Goal: Task Accomplishment & Management: Use online tool/utility

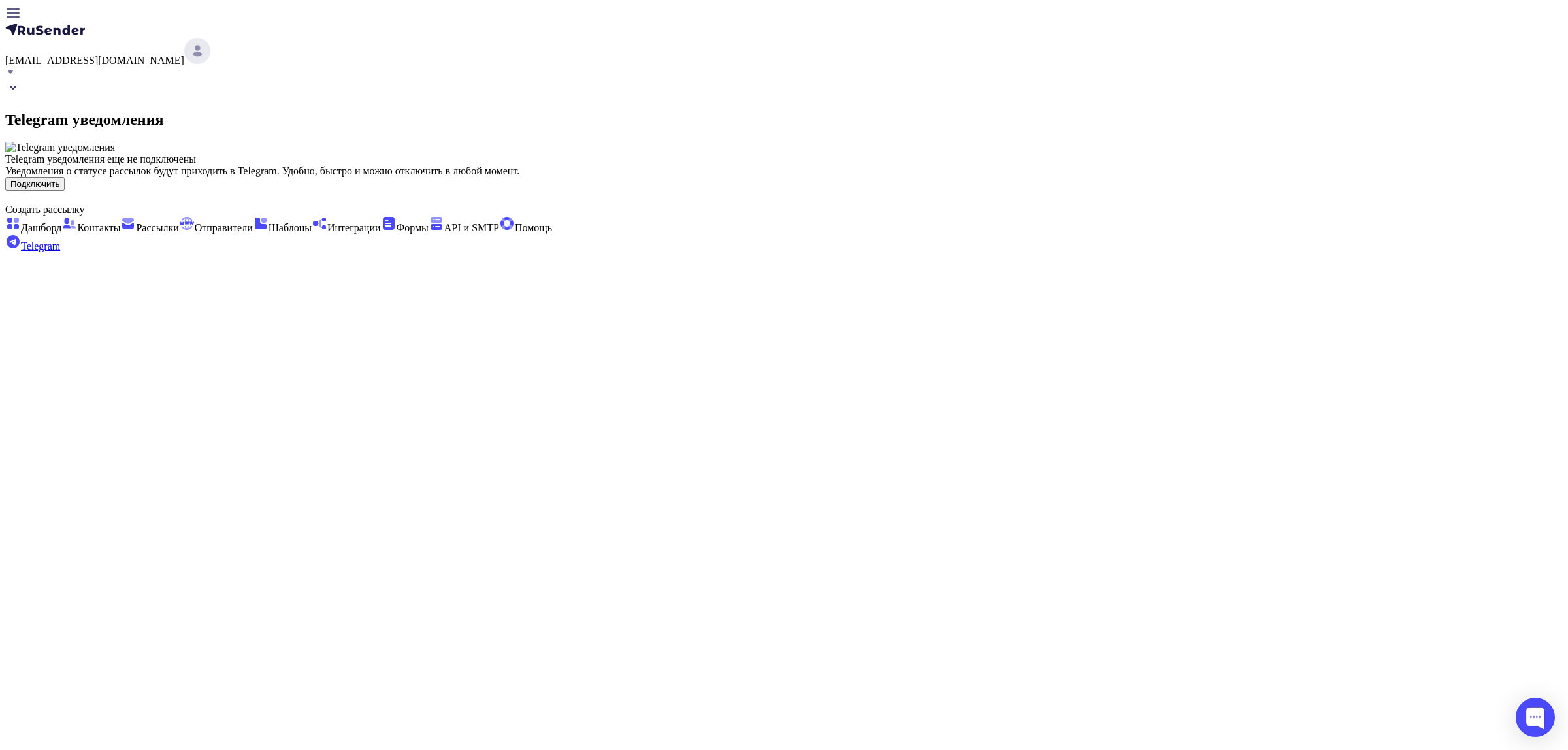
click at [65, 191] on button "Подключить" at bounding box center [35, 184] width 59 height 14
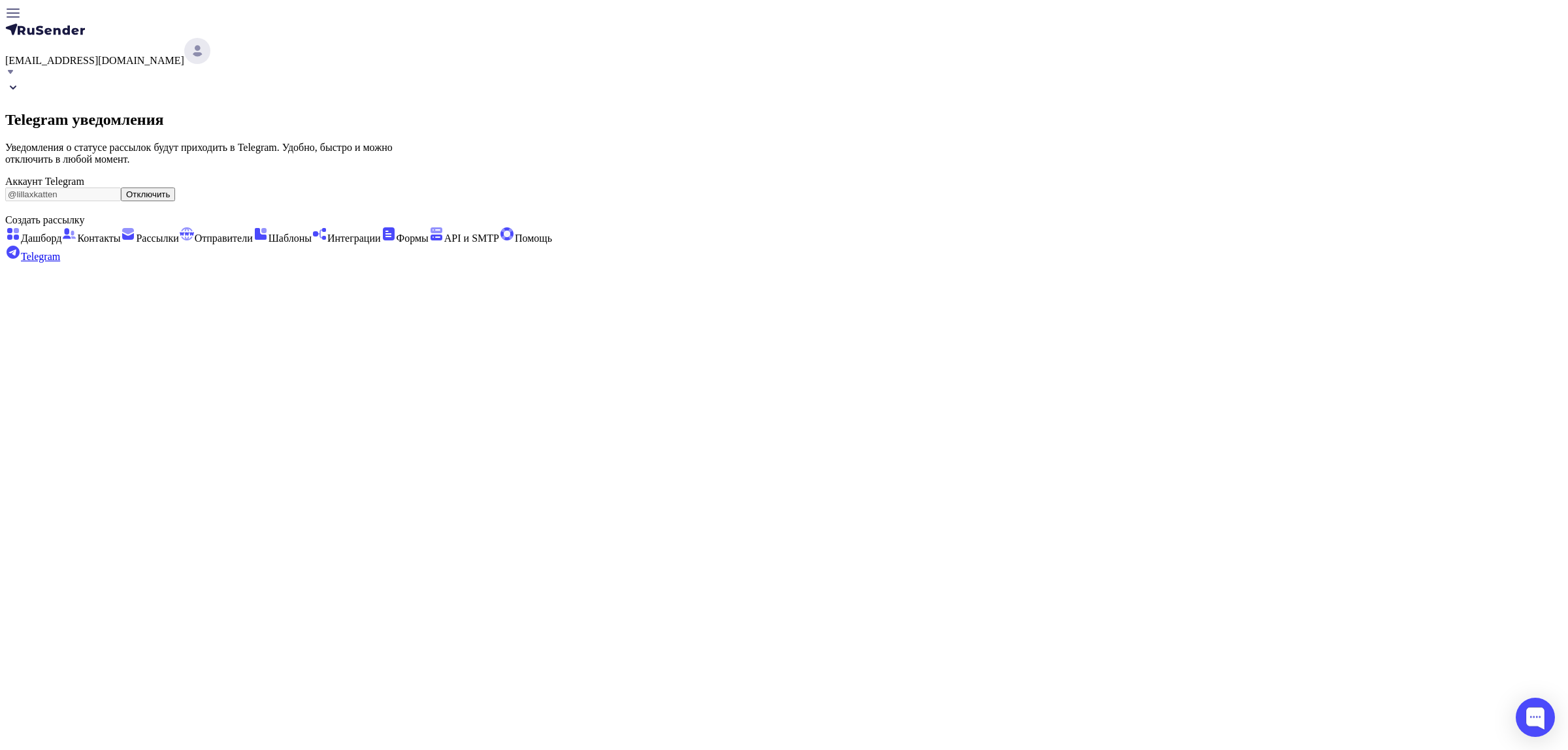
click at [312, 244] on span "Интеграции" at bounding box center [346, 238] width 69 height 11
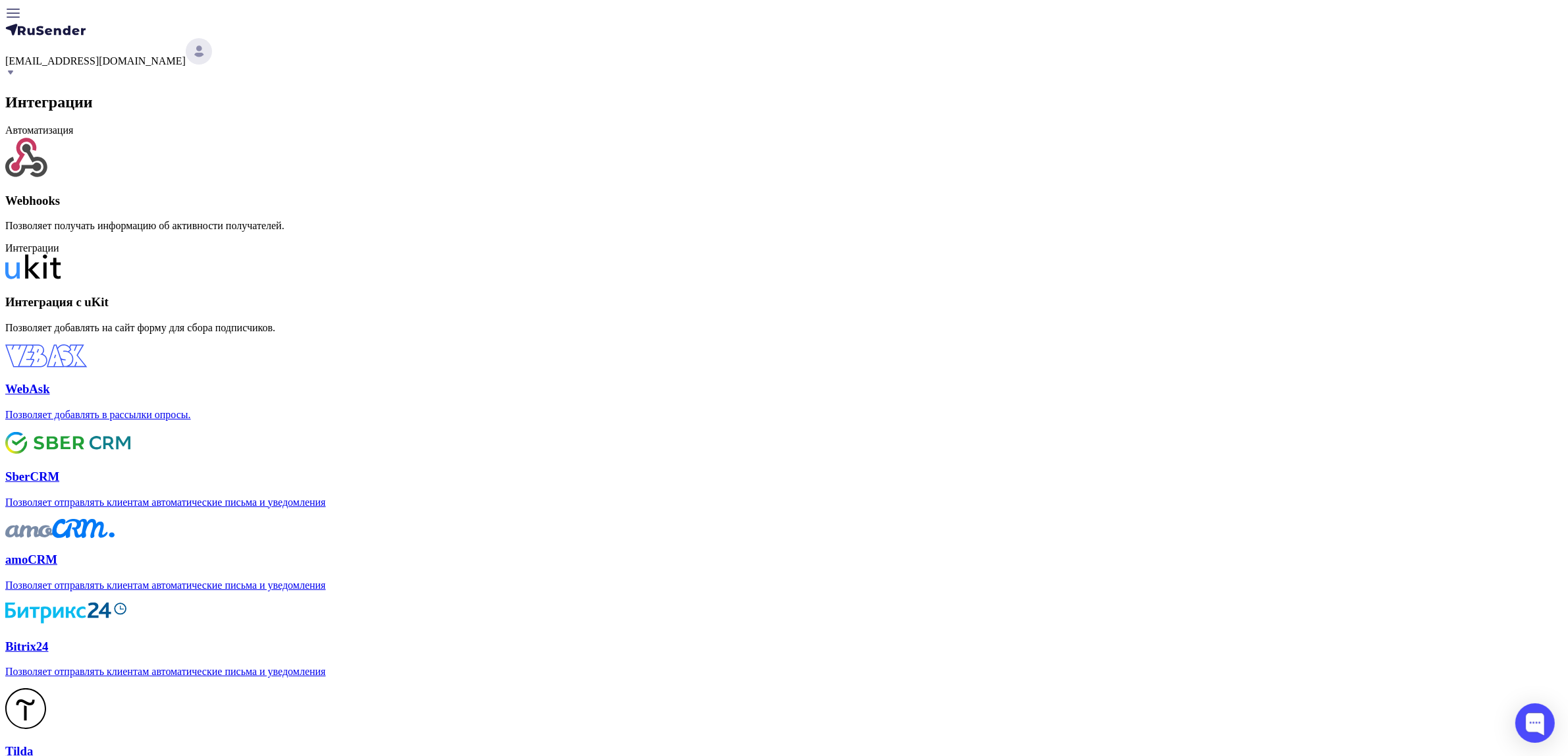
click at [563, 224] on link "Webhooks Позволяет получать информацию об активности получателей." at bounding box center [784, 184] width 1557 height 95
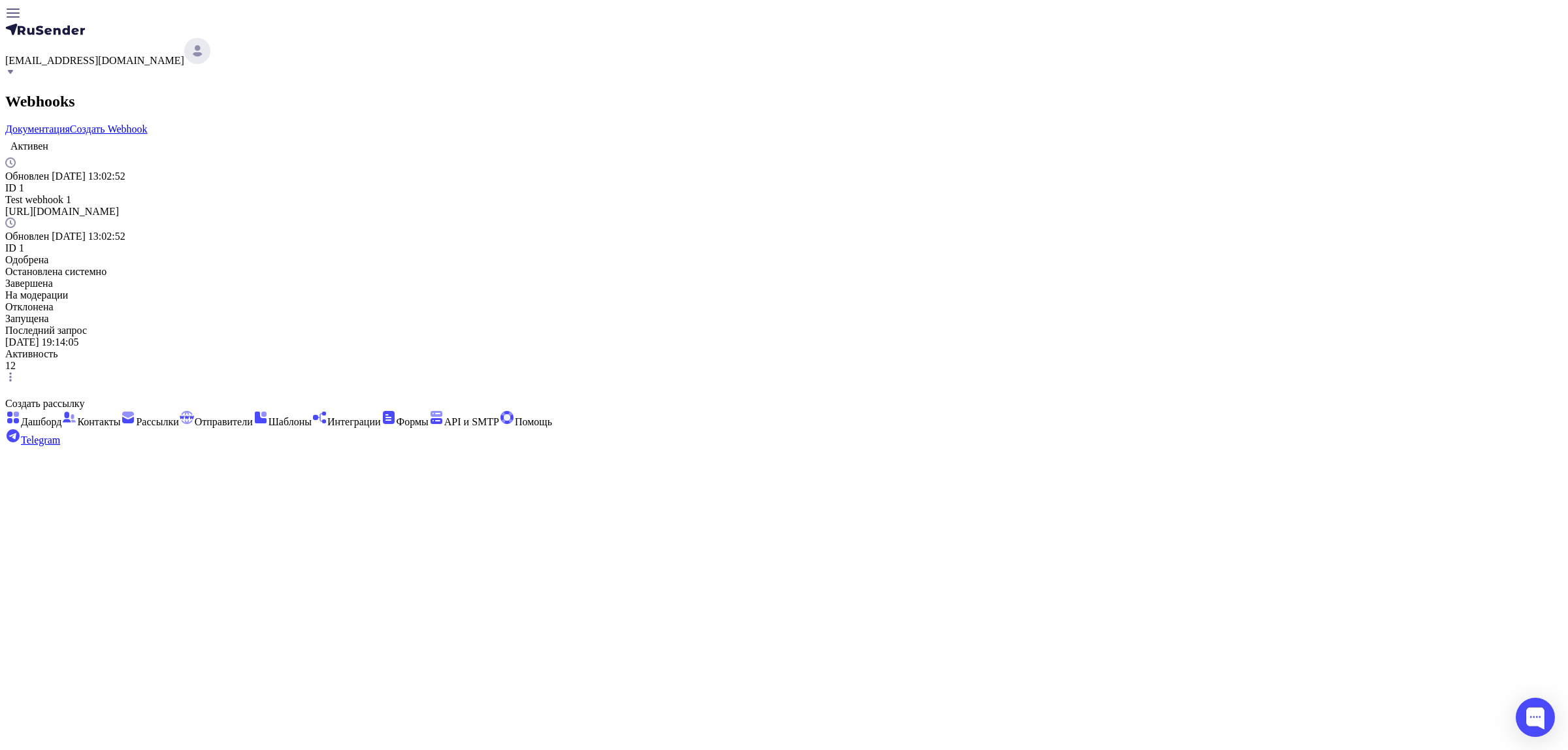
click at [16, 372] on icon at bounding box center [11, 377] width 11 height 11
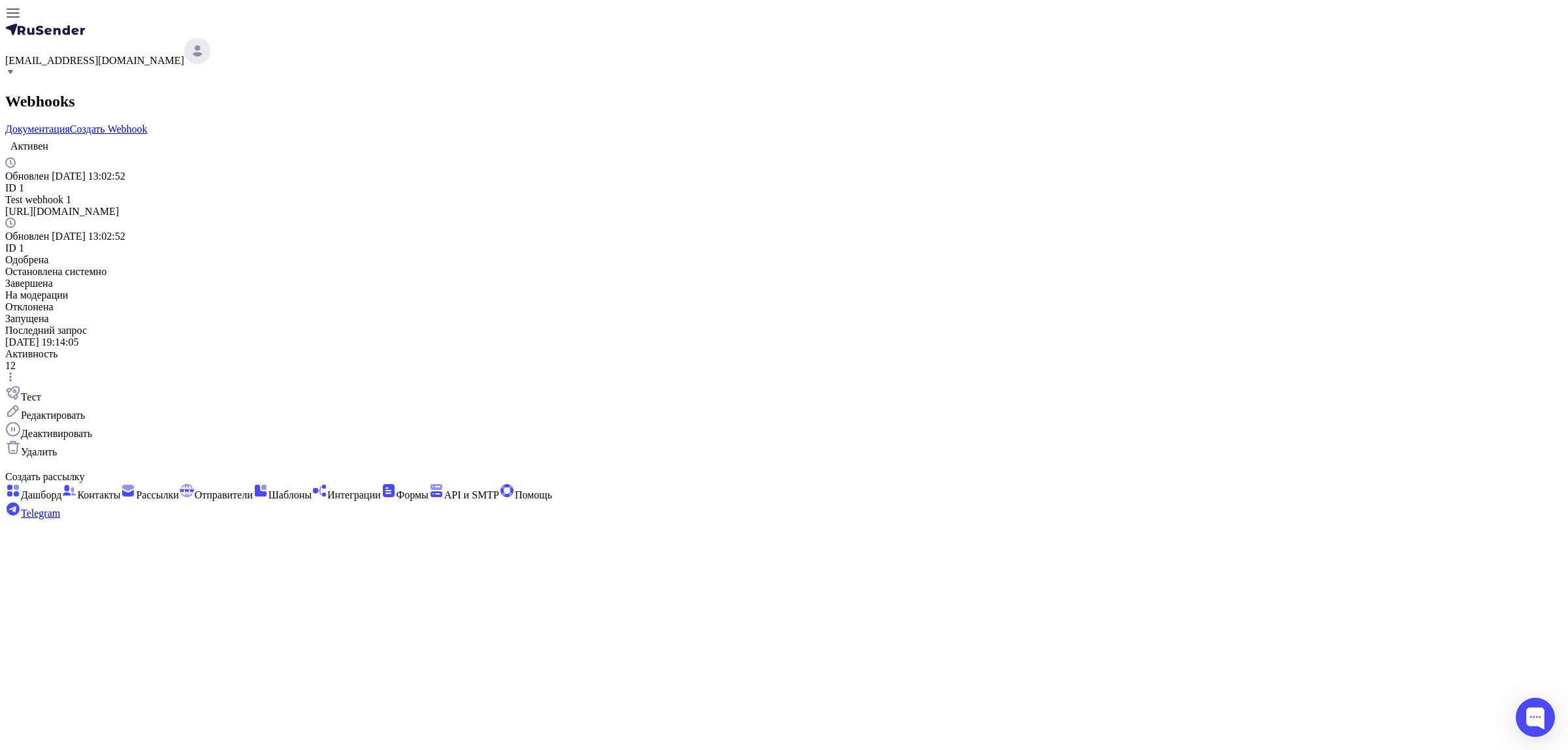
click at [16, 372] on icon at bounding box center [11, 377] width 11 height 11
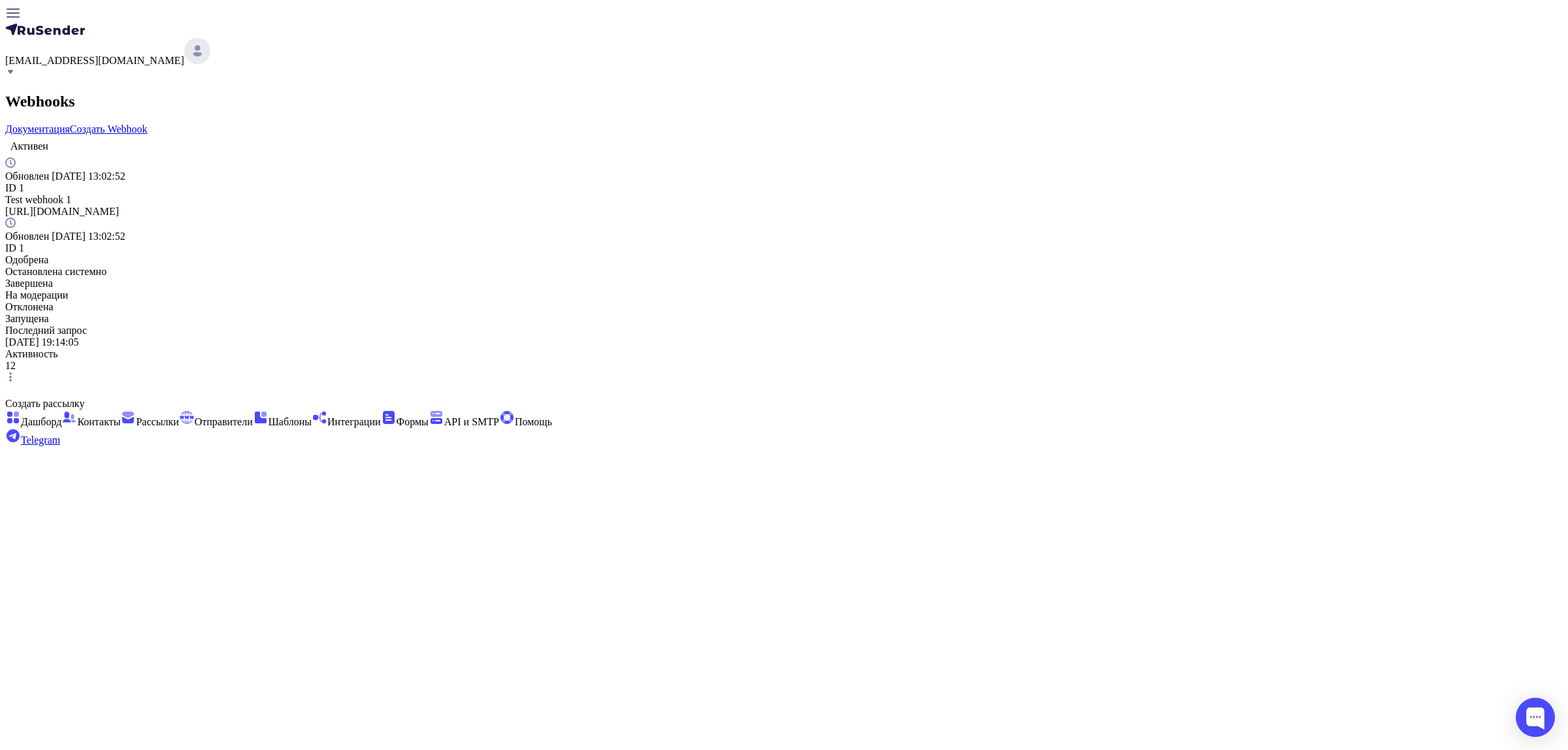
click at [16, 372] on icon at bounding box center [11, 377] width 11 height 11
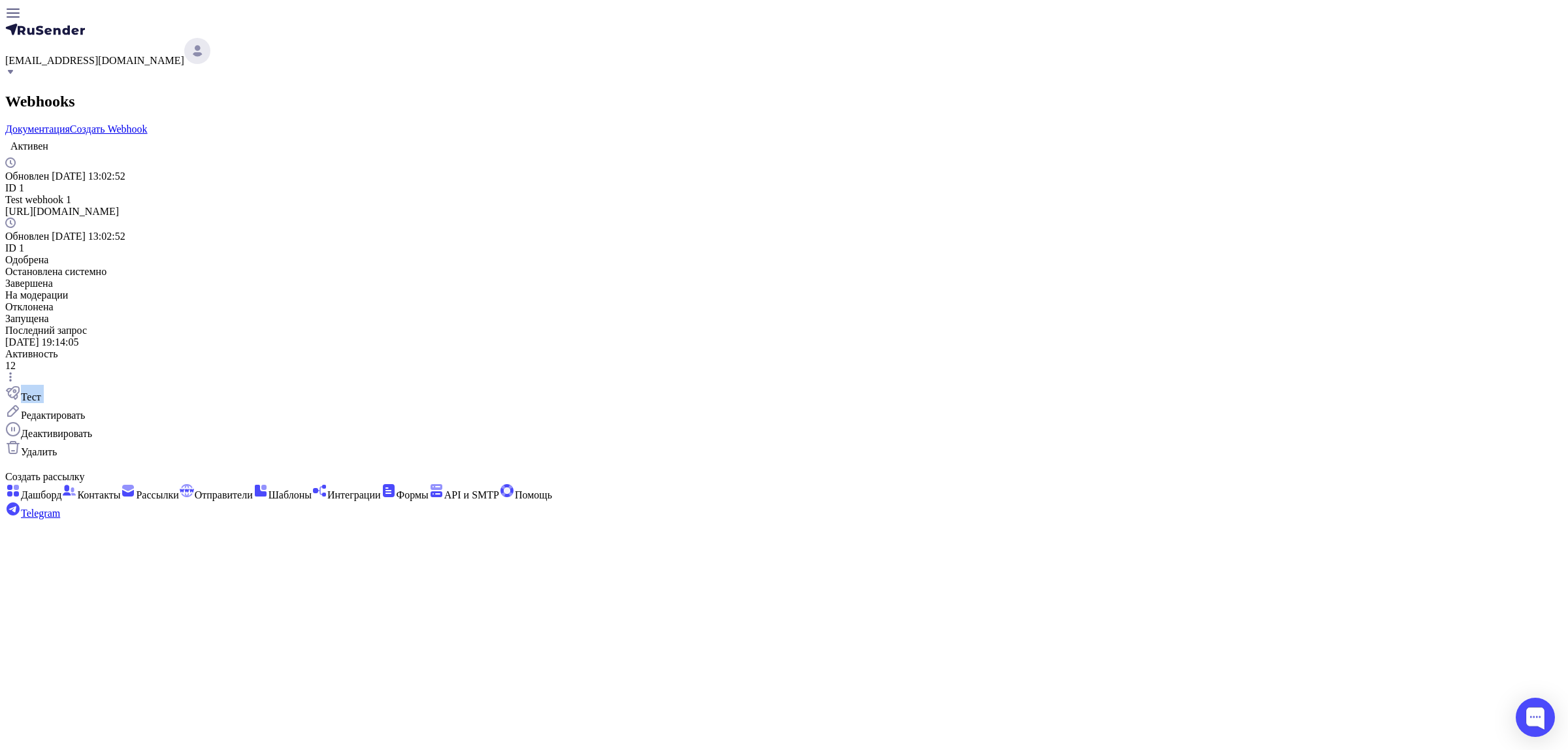
click at [16, 372] on icon at bounding box center [11, 377] width 11 height 11
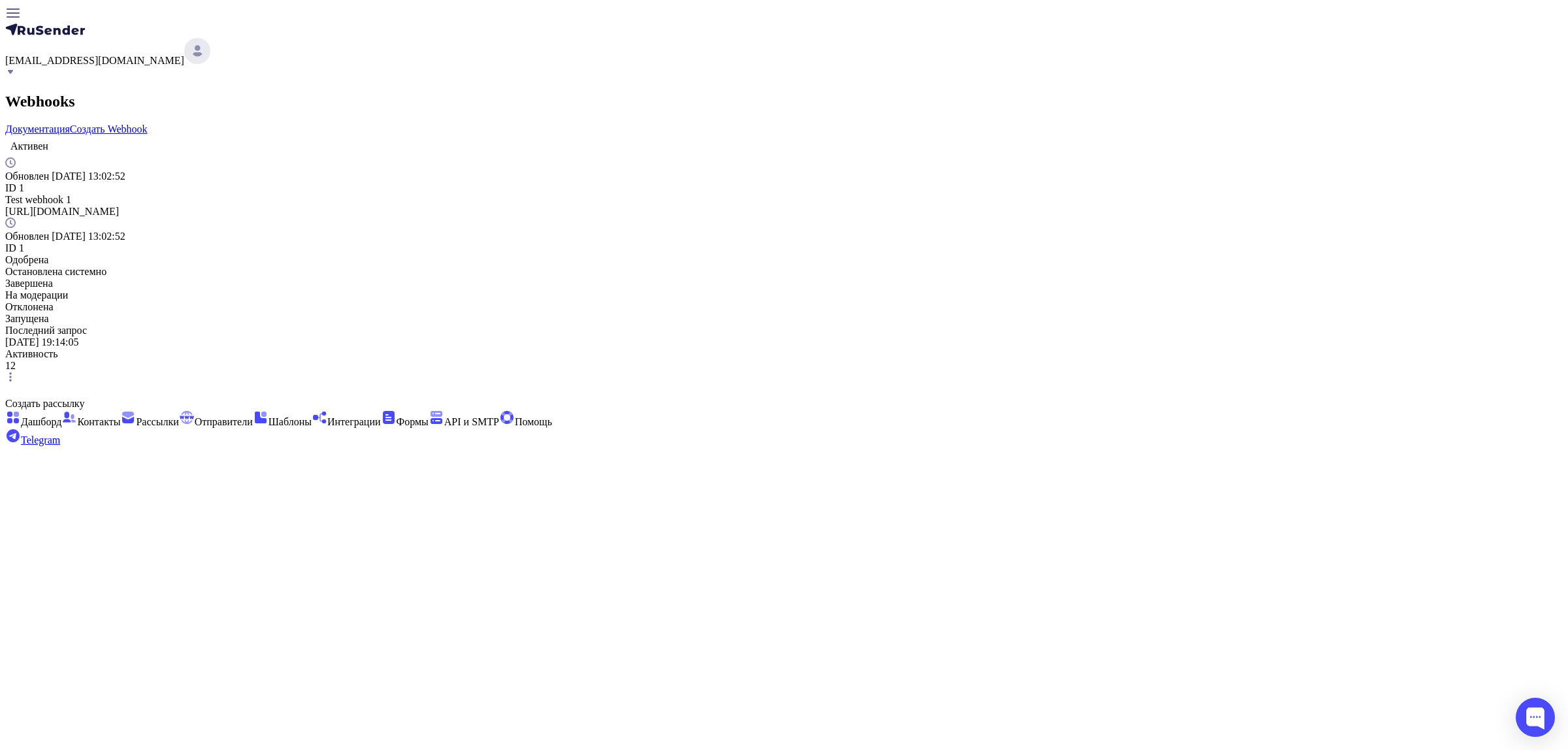
click at [11, 372] on icon at bounding box center [10, 377] width 2 height 9
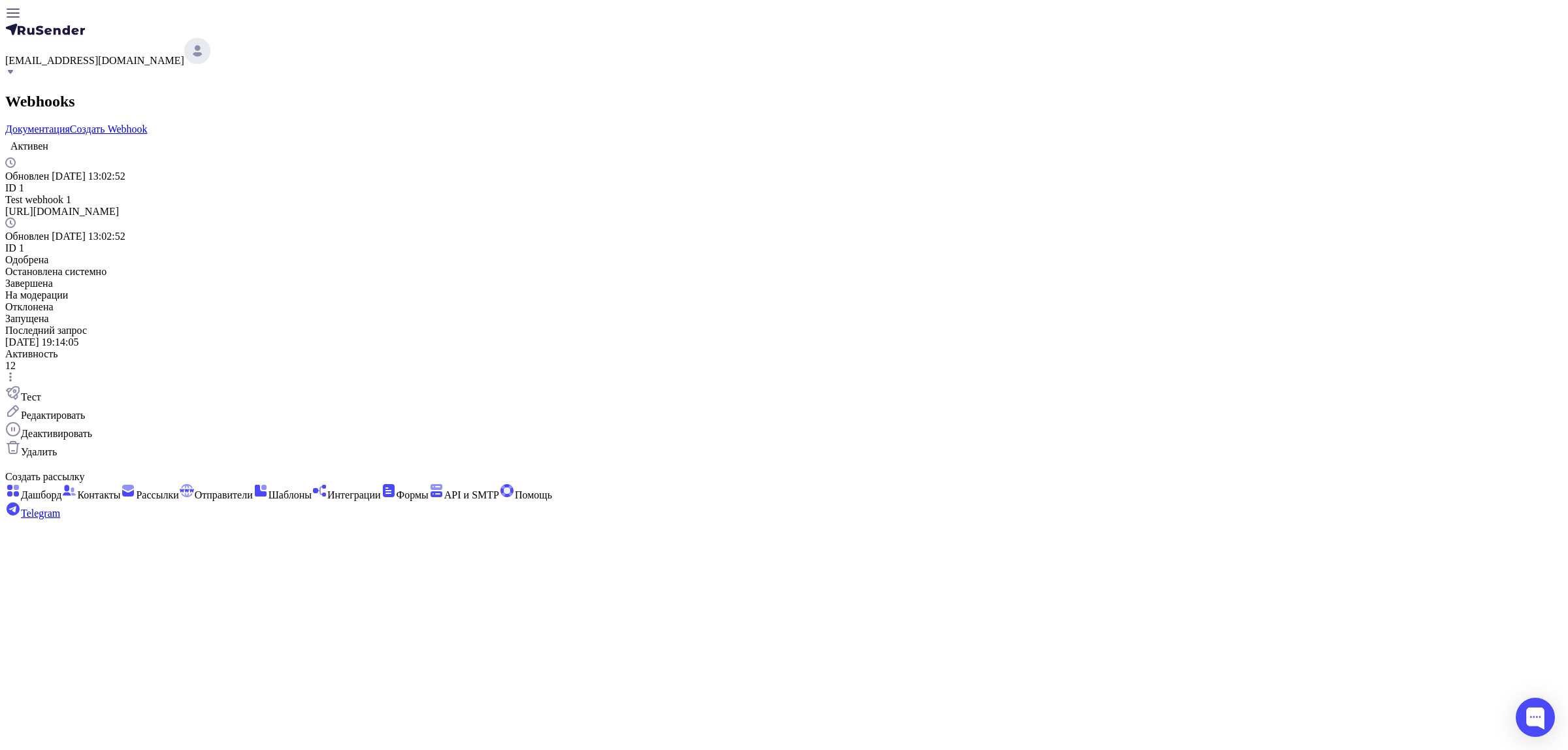
click at [11, 372] on icon at bounding box center [10, 377] width 2 height 9
click at [661, 346] on div "[EMAIL_ADDRESS][DOMAIN_NAME] Webhooks Документация Создать Webhook [PERSON_NAME…" at bounding box center [784, 262] width 1557 height 514
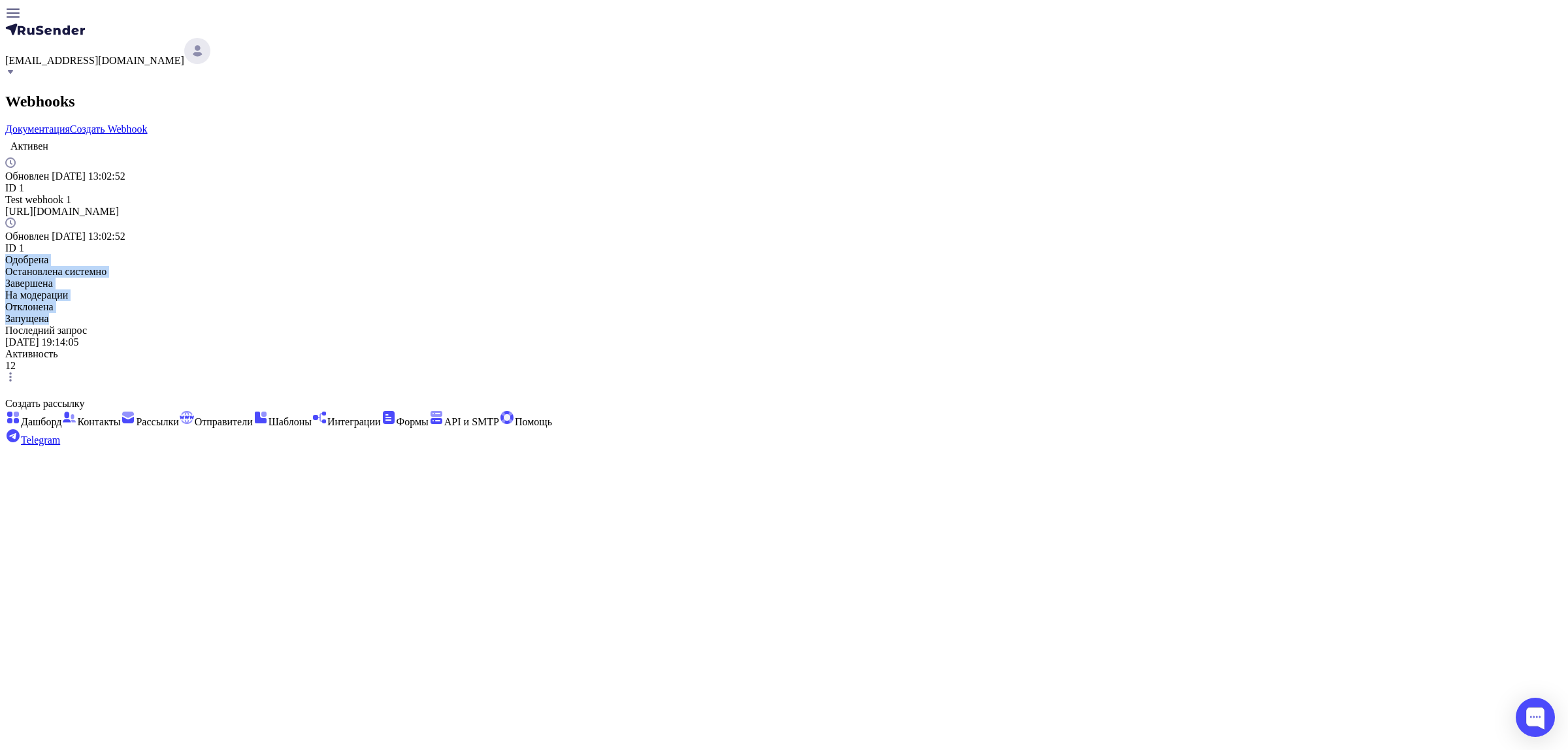
drag, startPoint x: 612, startPoint y: 243, endPoint x: 555, endPoint y: 208, distance: 66.9
click at [555, 208] on div "[PERSON_NAME] [DATE] 13:02:52 ID 1 Test webhook 1 [URL][DOMAIN_NAME] Обновлен […" at bounding box center [784, 259] width 1557 height 249
click at [662, 266] on div "Остановлена системно" at bounding box center [784, 272] width 1557 height 11
click at [622, 194] on div "Test webhook 1" at bounding box center [784, 199] width 1557 height 11
click at [622, 161] on div "[PERSON_NAME] [DATE] 13:02:52 ID 1 Test webhook 1 [URL][DOMAIN_NAME] Обновлен […" at bounding box center [784, 230] width 1557 height 189
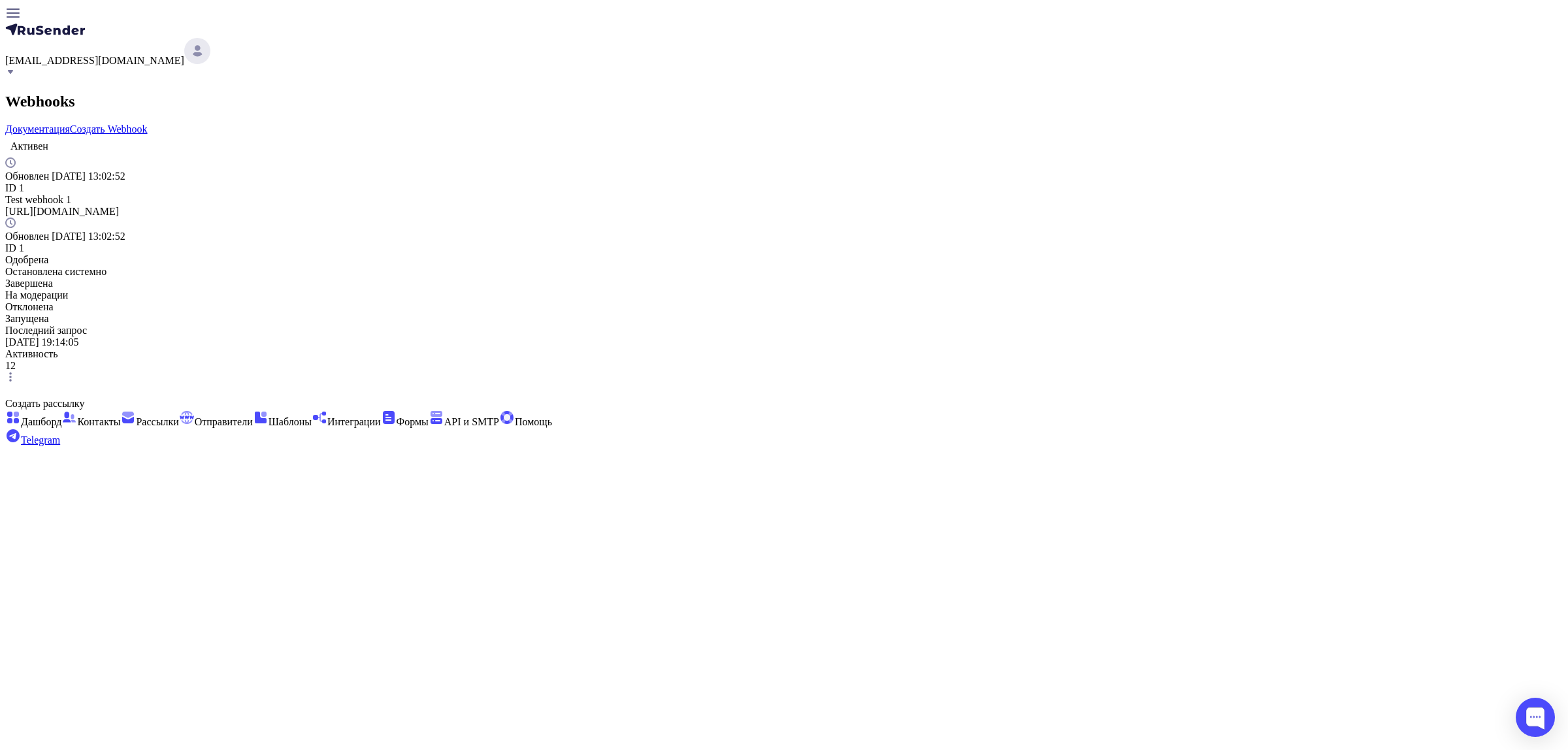
click at [616, 194] on div "Test webhook 1" at bounding box center [784, 199] width 1557 height 11
click at [560, 181] on div "[PERSON_NAME] [DATE] 13:02:52 ID 1 Test webhook 1 [URL][DOMAIN_NAME] Обновлен […" at bounding box center [784, 259] width 1557 height 249
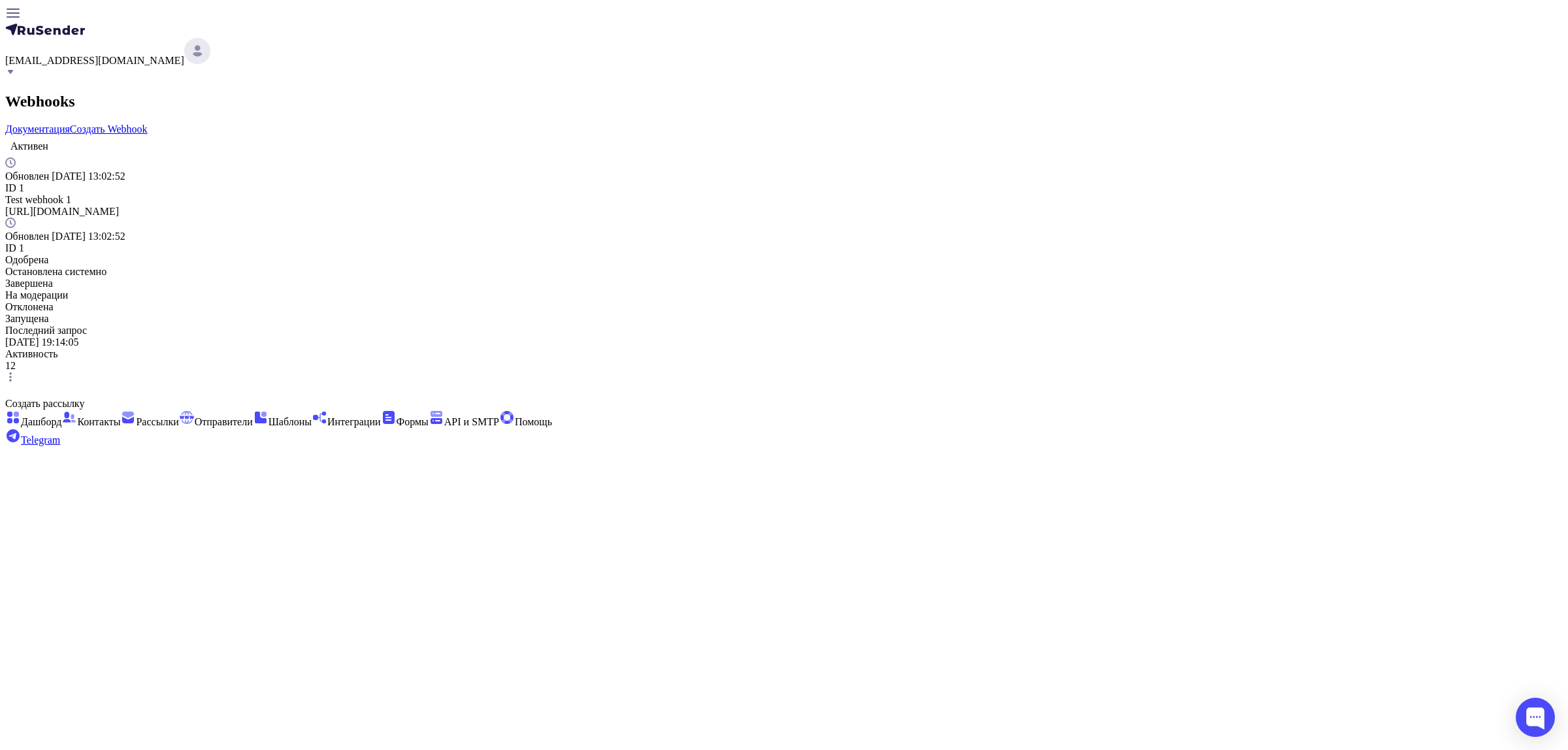
click at [48, 145] on span "Активен" at bounding box center [30, 146] width 38 height 11
click at [598, 194] on div "Test webhook 1" at bounding box center [784, 199] width 1557 height 11
click at [567, 194] on div "Test webhook 1" at bounding box center [784, 199] width 1557 height 11
drag, startPoint x: 125, startPoint y: 569, endPoint x: 132, endPoint y: 572, distance: 7.6
click at [132, 446] on div "Создать рассылку Дашборд Контакты Рассылки Отправители Шаблоны Интеграции Формы…" at bounding box center [784, 416] width 1557 height 62
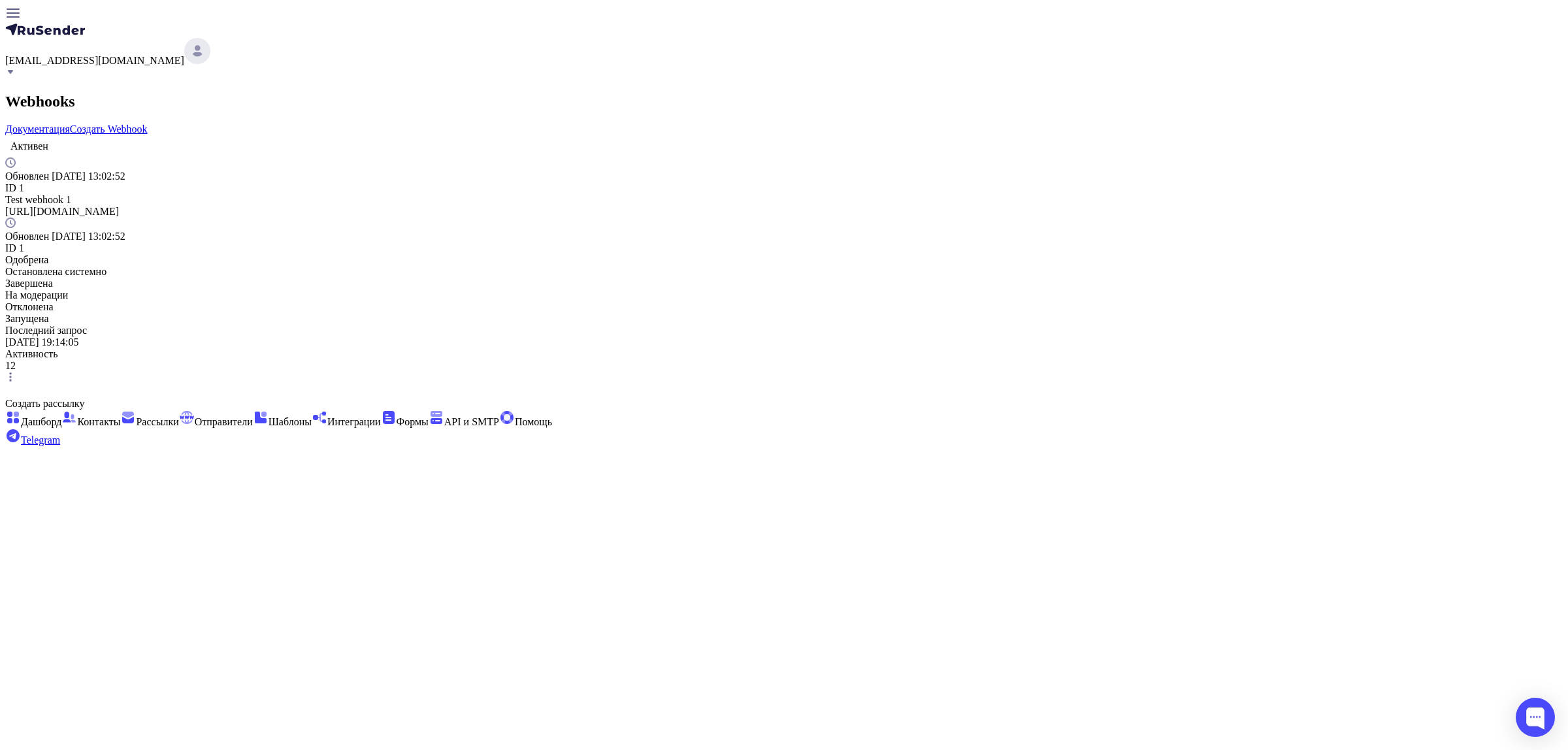
click at [1187, 146] on div "[PERSON_NAME] [DATE] 13:02:52 ID 1 Test webhook 1 [URL][DOMAIN_NAME] Обновлен […" at bounding box center [784, 259] width 1557 height 249
click at [16, 372] on icon at bounding box center [11, 377] width 11 height 11
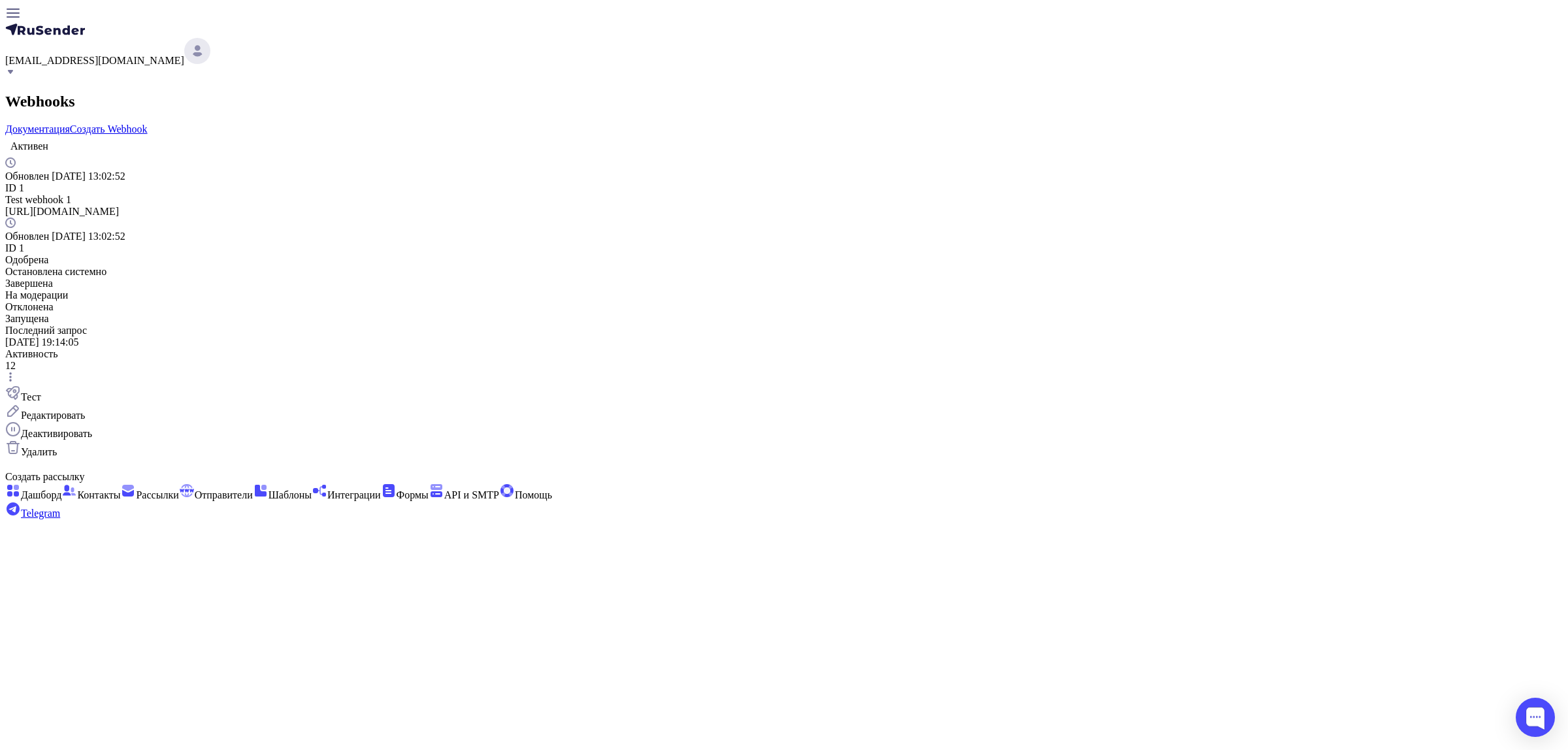
click at [16, 372] on icon at bounding box center [11, 377] width 11 height 11
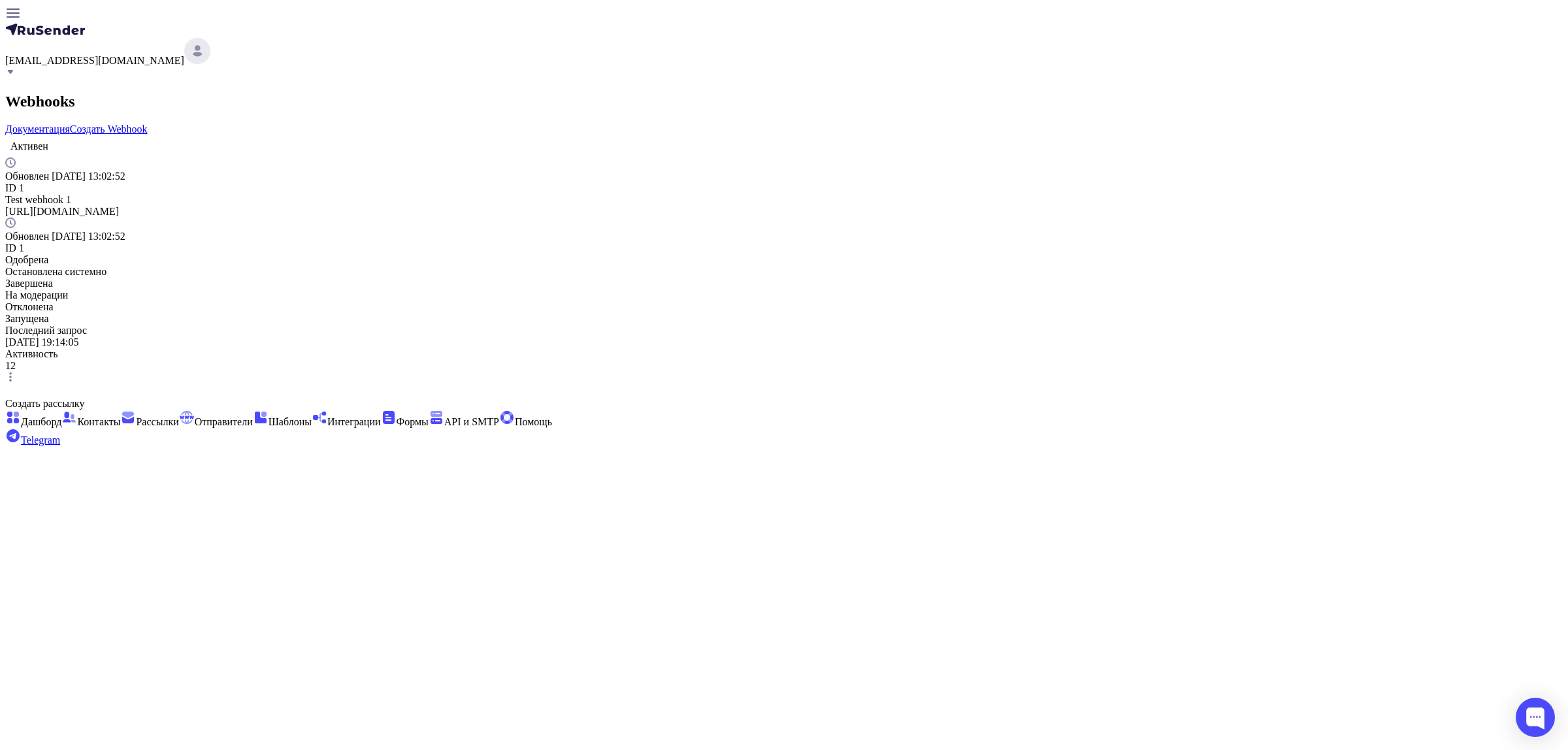
click at [16, 372] on icon at bounding box center [11, 377] width 11 height 11
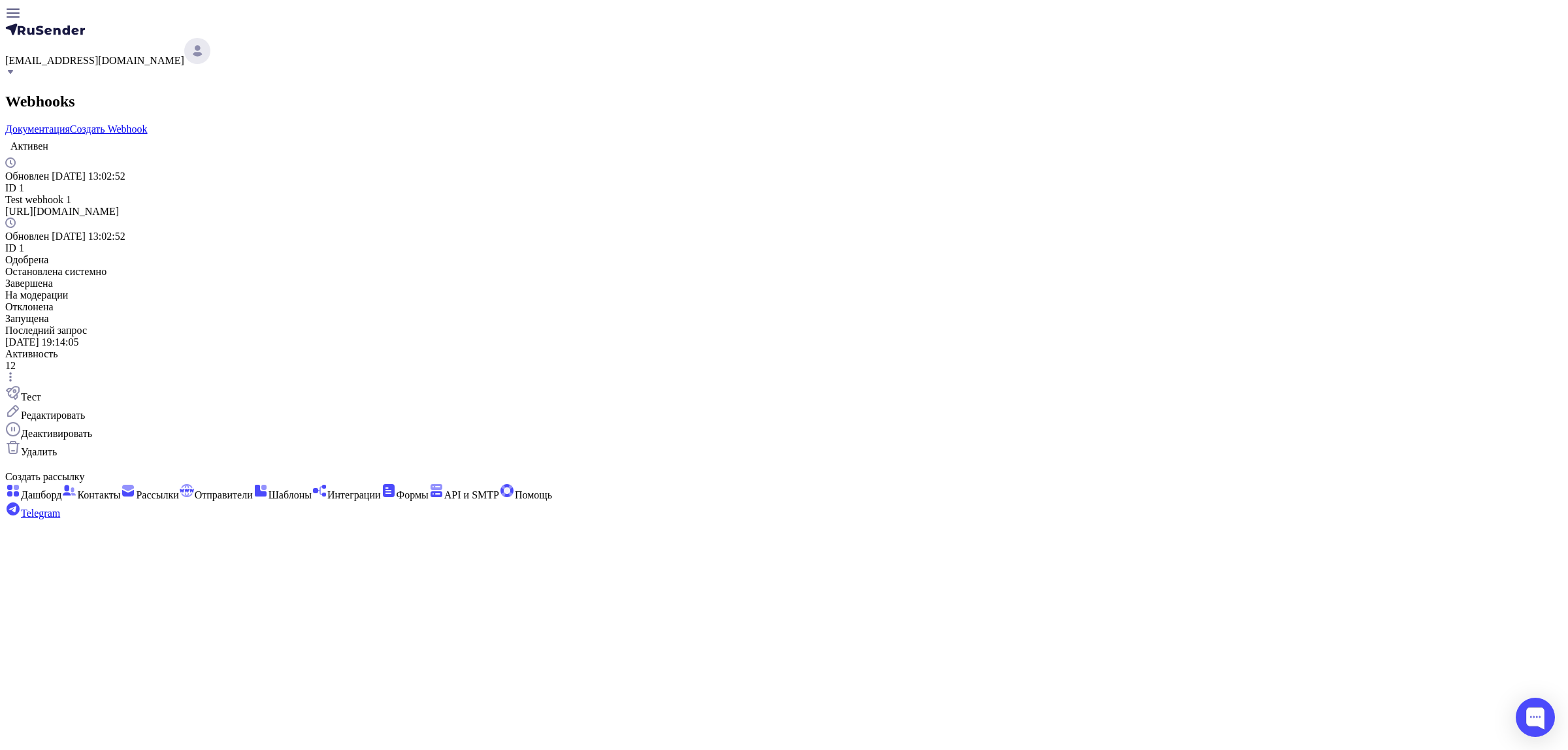
click at [85, 410] on span "Редактировать" at bounding box center [53, 415] width 64 height 11
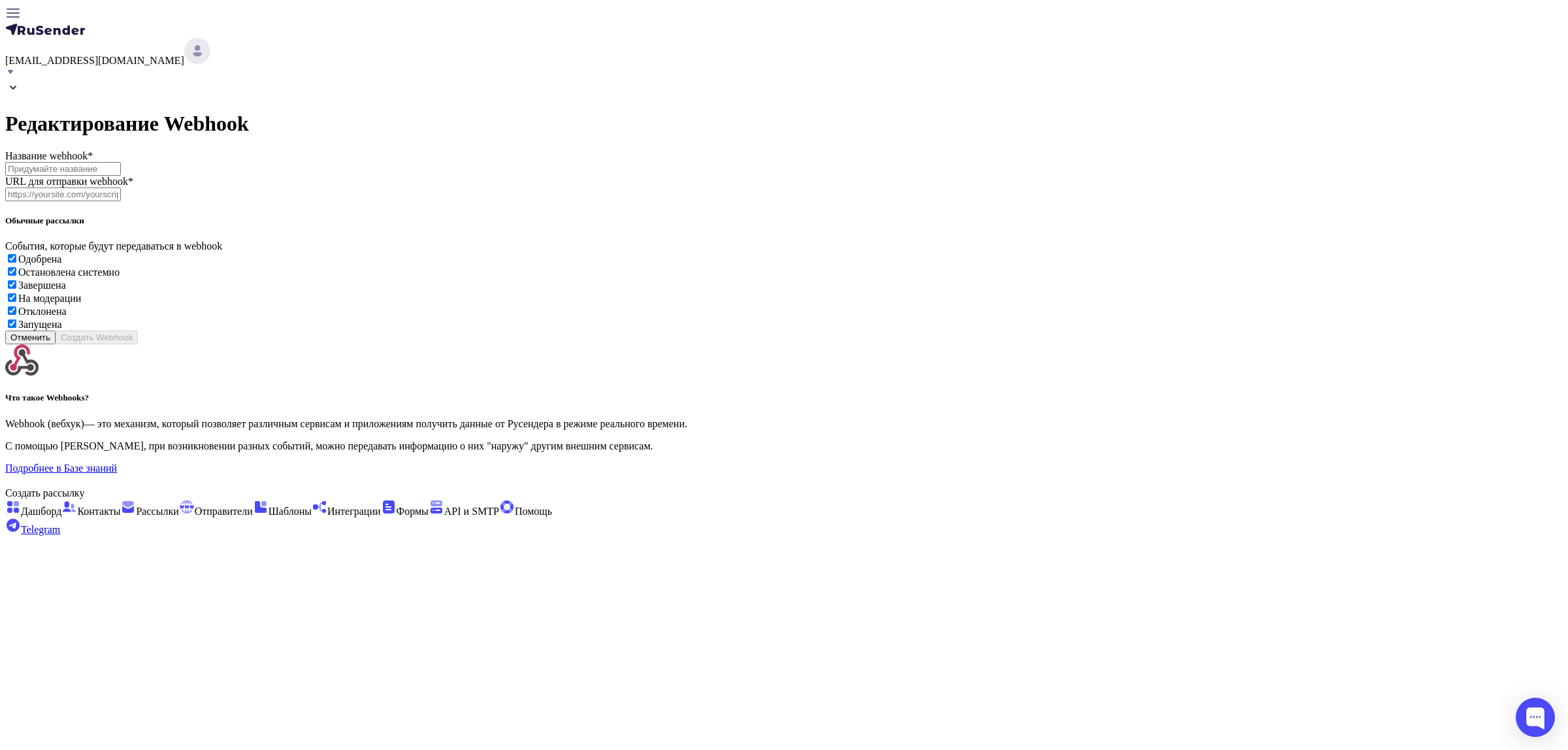
type input "Test webhook 1"
type input "[URL][DOMAIN_NAME]"
checkbox input "true"
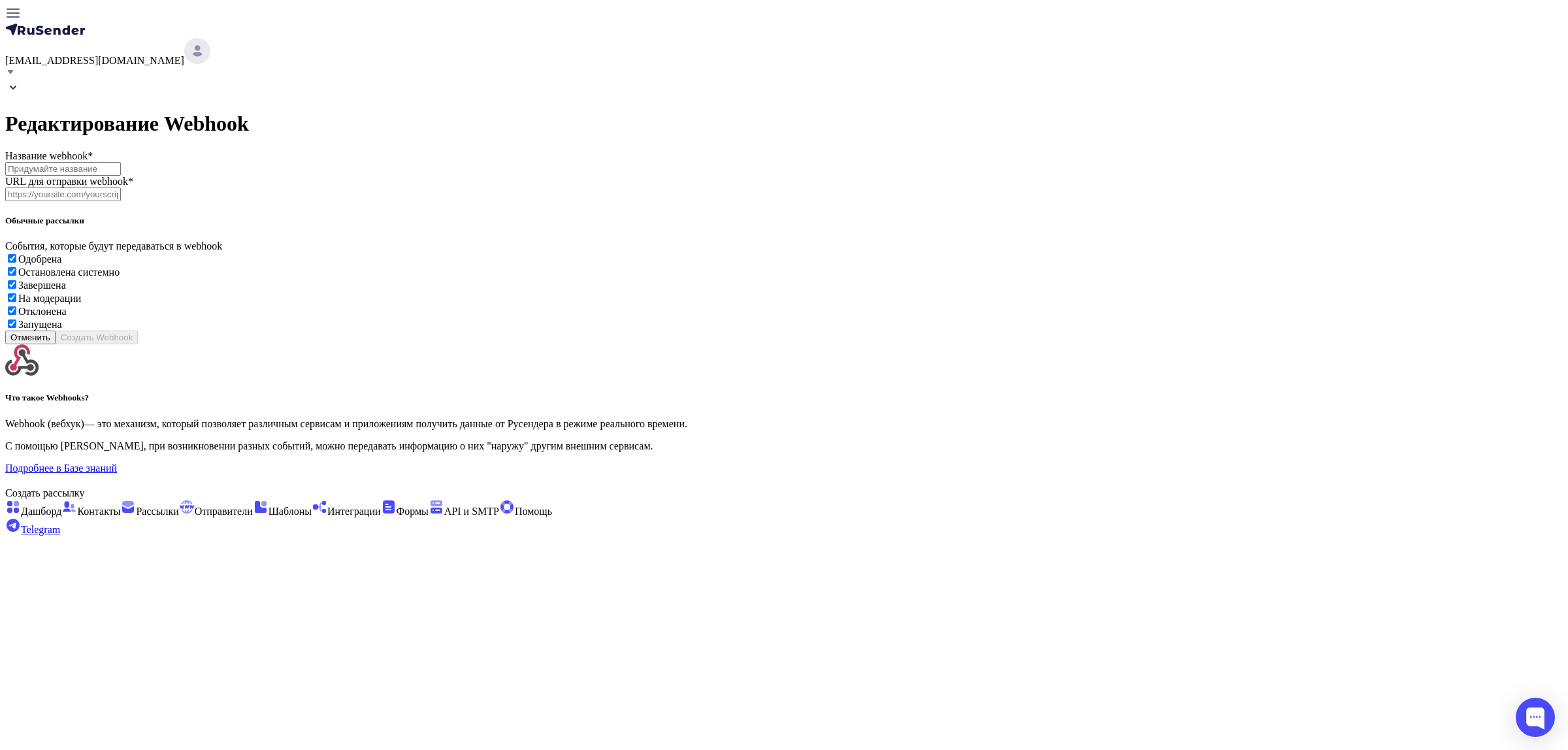
checkbox input "true"
click at [21, 80] on icon at bounding box center [13, 88] width 16 height 16
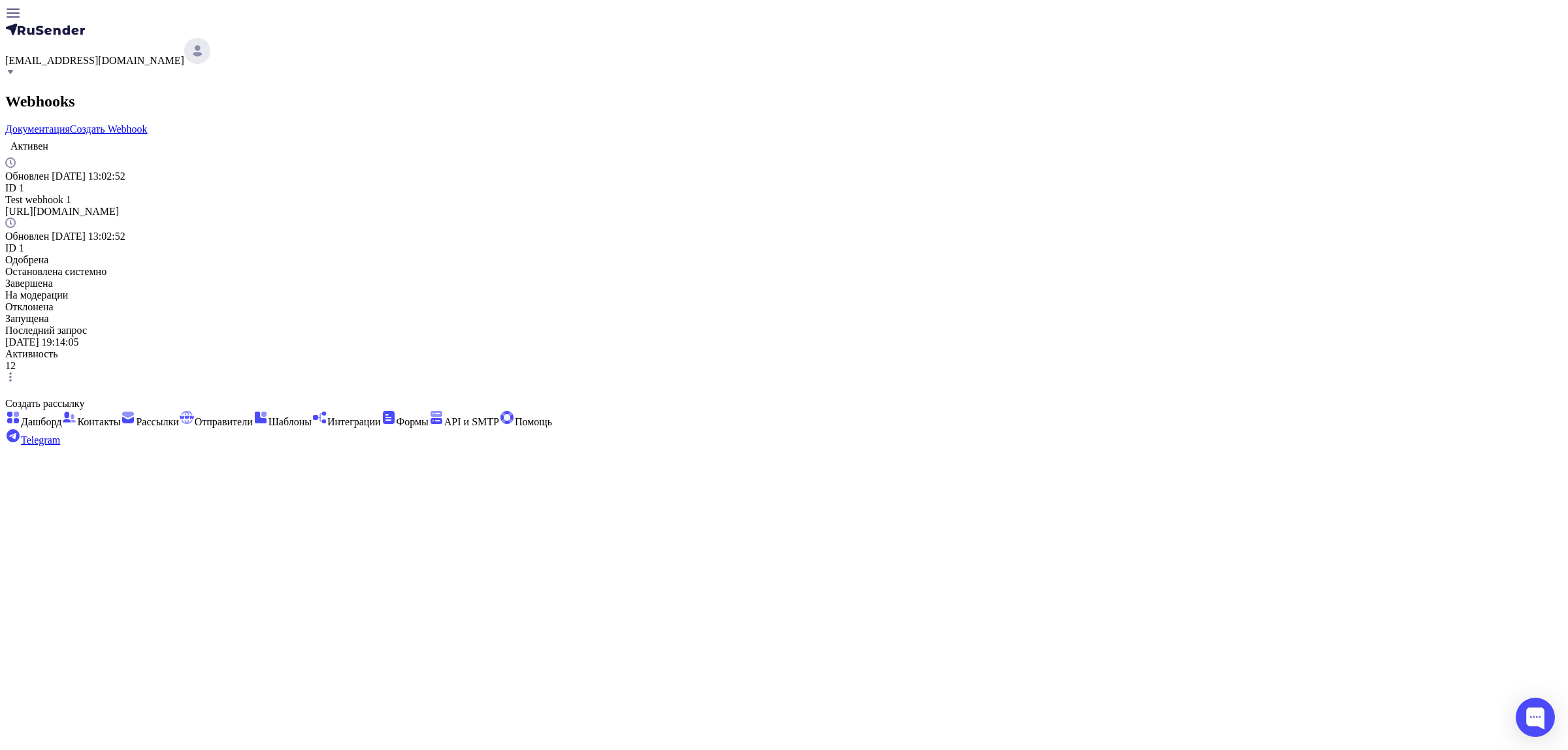
click at [615, 206] on div "[URL][DOMAIN_NAME]" at bounding box center [784, 211] width 1557 height 11
click at [364, 204] on div "Webhooks Документация Создать Webhook [PERSON_NAME] [DATE] 13:02:52 ID 1 Test w…" at bounding box center [784, 239] width 1557 height 292
